Goal: Check status

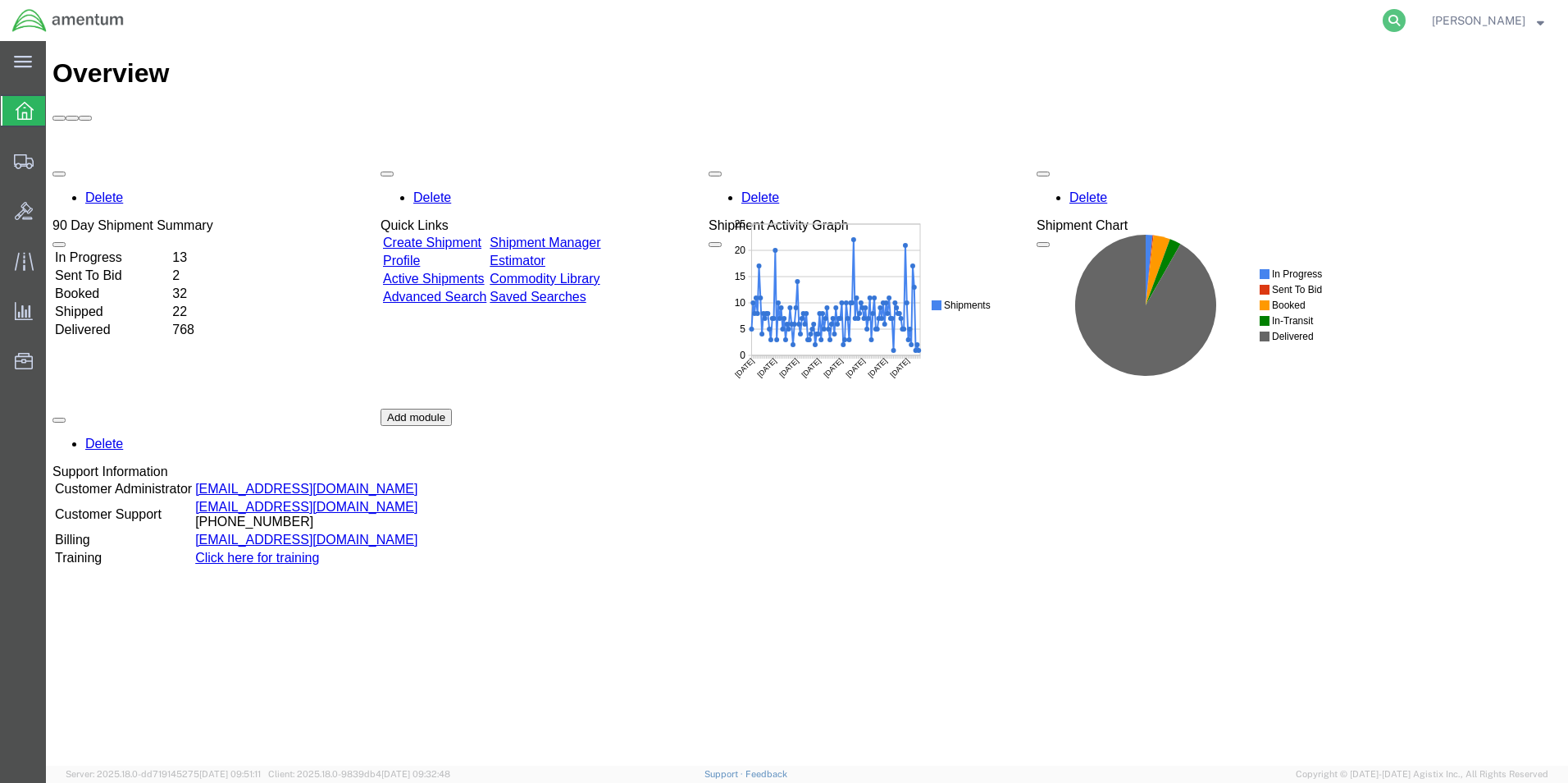
drag, startPoint x: 1366, startPoint y: 51, endPoint x: 1405, endPoint y: 17, distance: 51.7
click at [1405, 17] on icon at bounding box center [1394, 21] width 23 height 23
click at [1106, 15] on input "search" at bounding box center [1133, 21] width 499 height 39
paste input "391596395847"
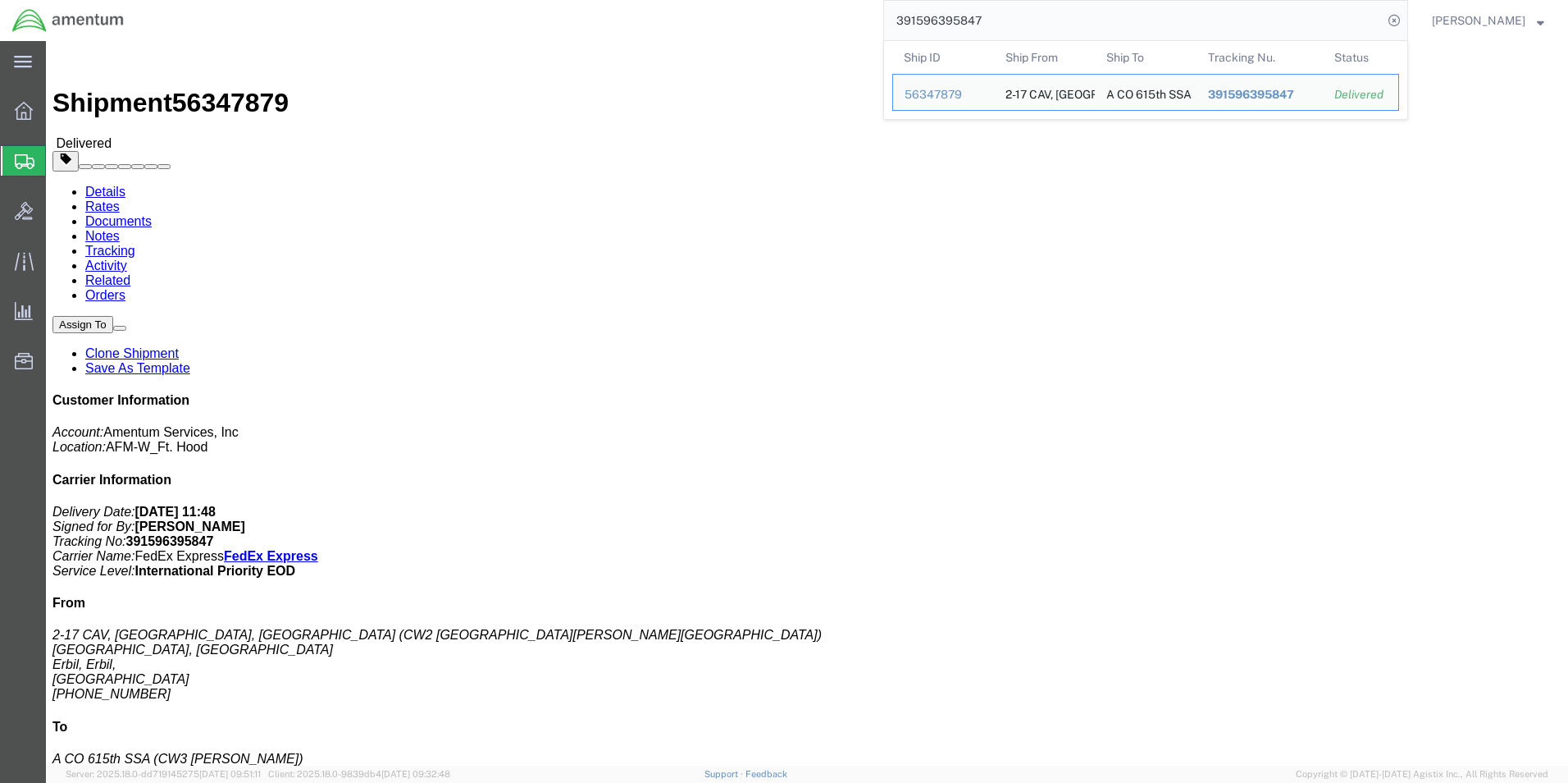
drag, startPoint x: 1051, startPoint y: 23, endPoint x: 713, endPoint y: -1, distance: 338.9
click at [713, 0] on html "main_menu Created with Sketch. Collapse Menu Overview Shipments Shipment Manage…" at bounding box center [784, 392] width 1568 height 783
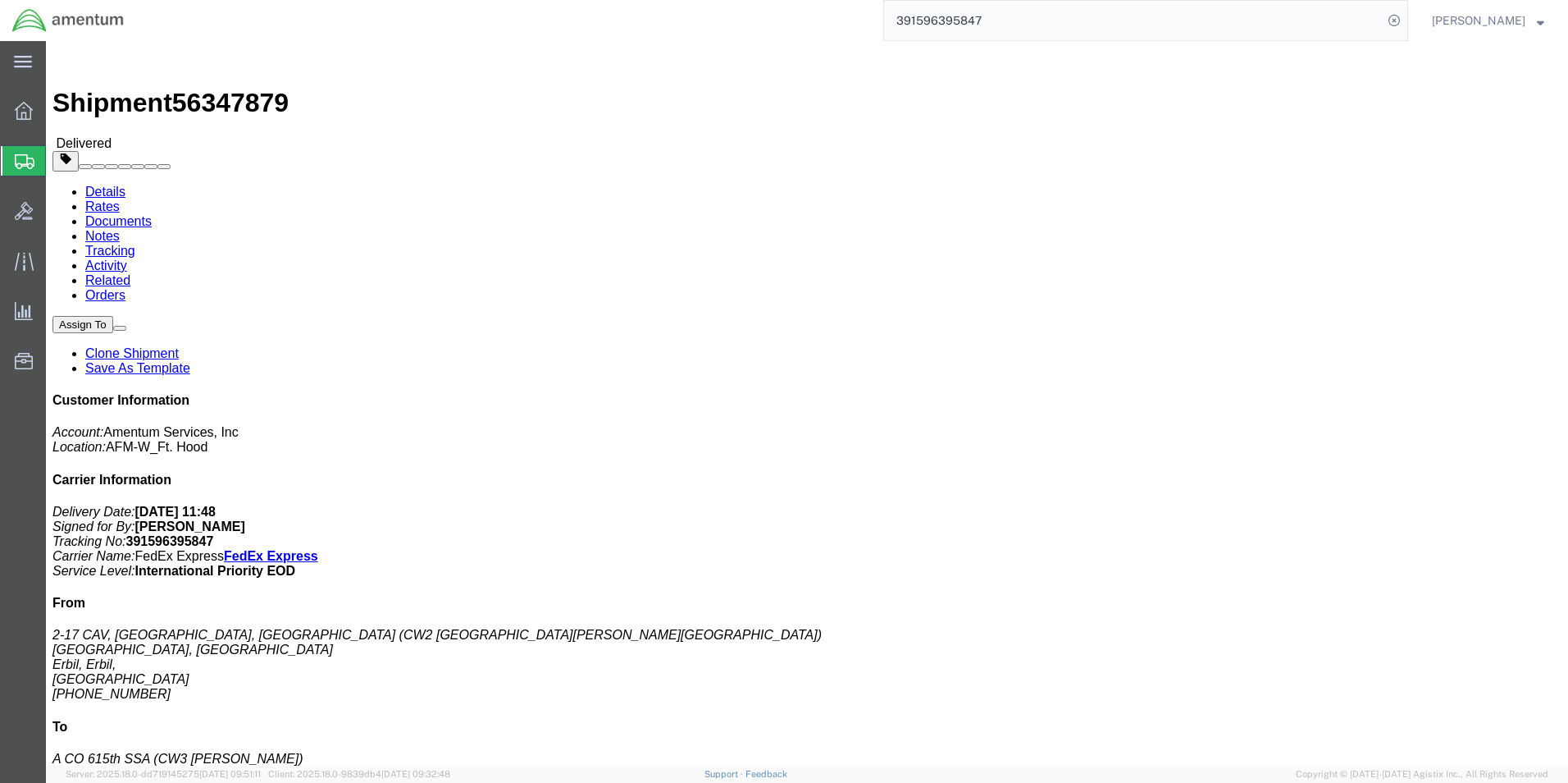
paste input "2476777601"
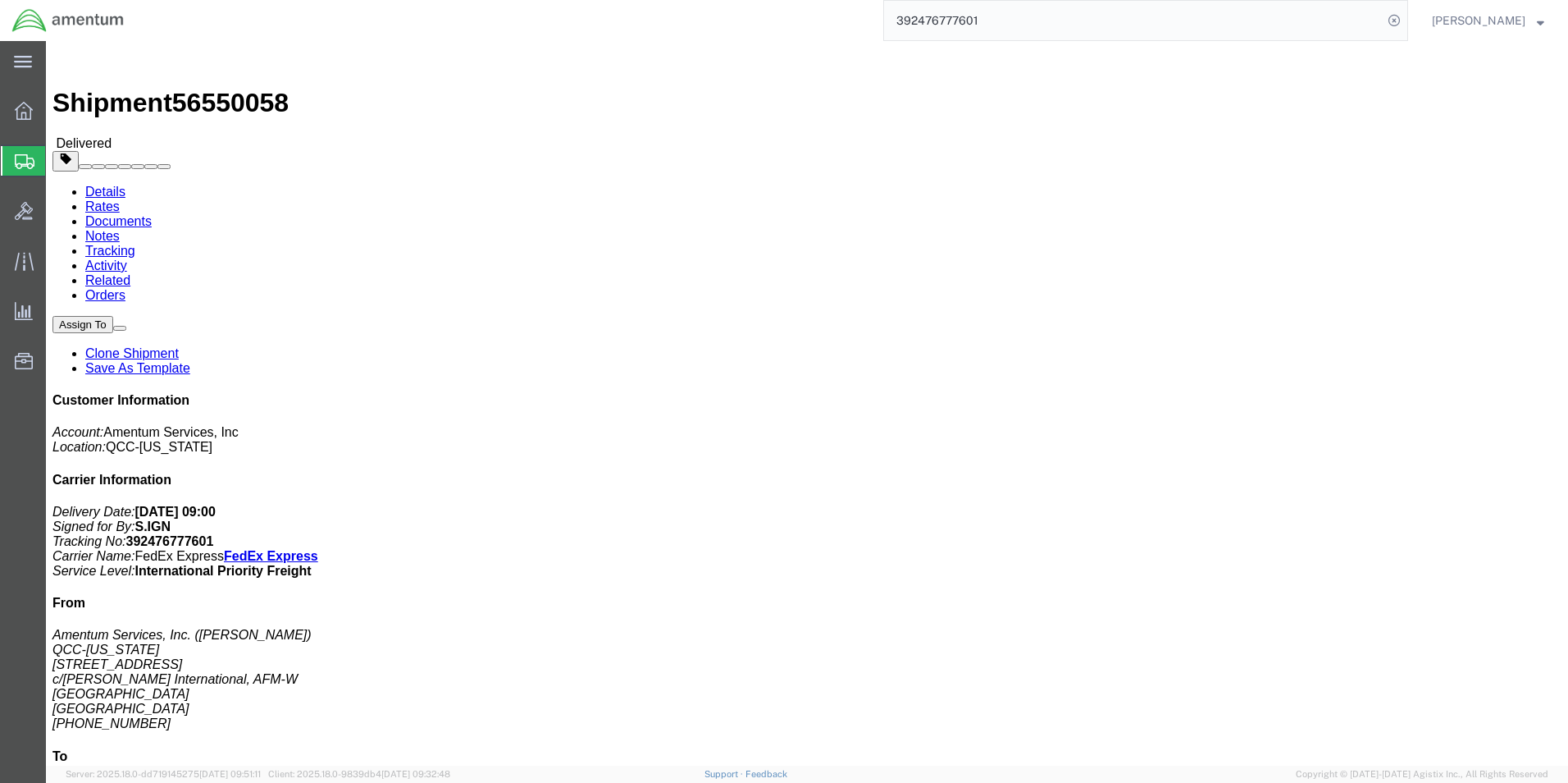
scroll to position [83, 0]
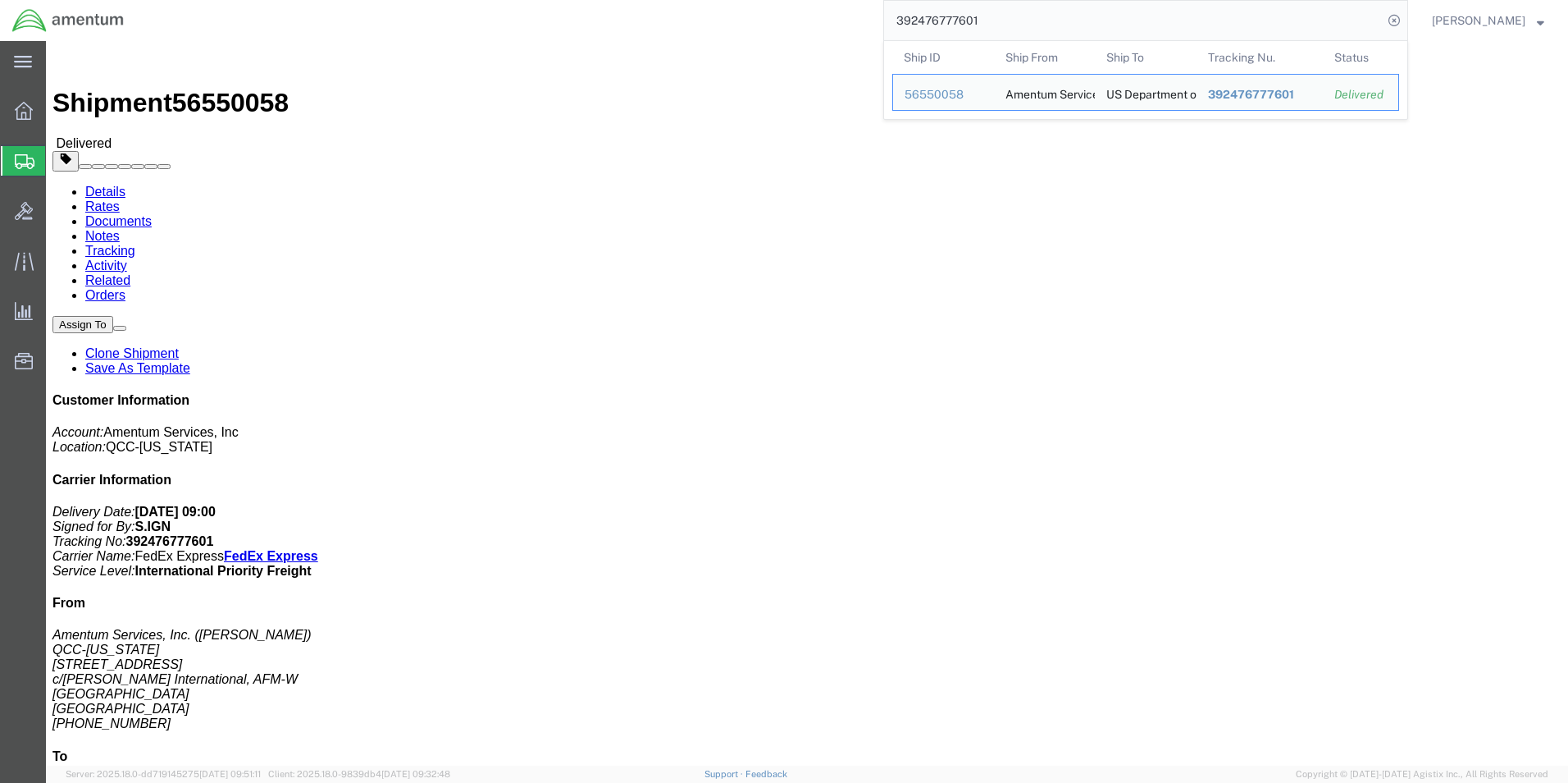
drag, startPoint x: 1061, startPoint y: 16, endPoint x: 823, endPoint y: 21, distance: 238.1
click at [825, 22] on div "392476777601 Ship ID Ship From Ship To Tracking Nu. Status Ship ID 56550058 Shi…" at bounding box center [772, 21] width 1272 height 41
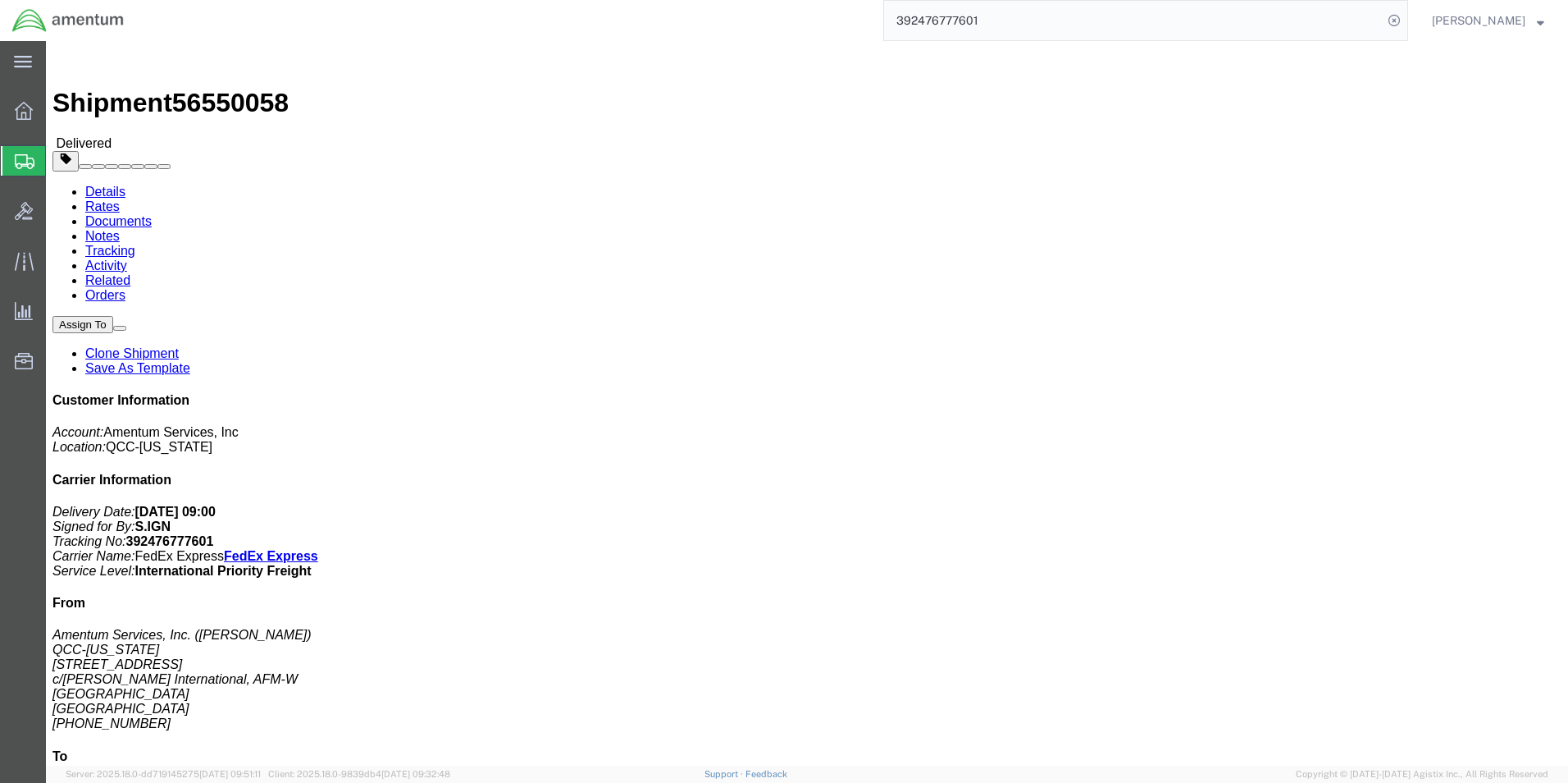
paste input "1Z19E86Y0793198274"
type input "1Z19E86Y0793198274"
